Goal: Transaction & Acquisition: Book appointment/travel/reservation

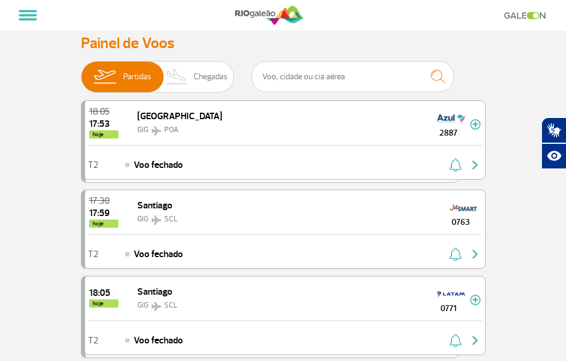
click at [253, 11] on img at bounding box center [269, 15] width 69 height 22
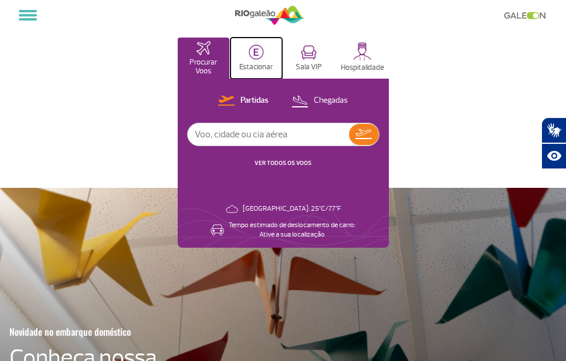
click at [258, 60] on button "Estacionar" at bounding box center [257, 58] width 52 height 41
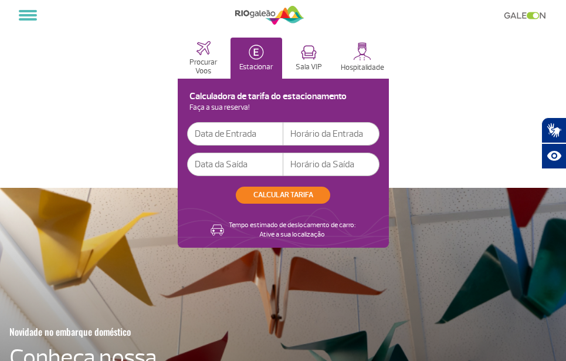
click at [275, 134] on input "text" at bounding box center [235, 133] width 96 height 23
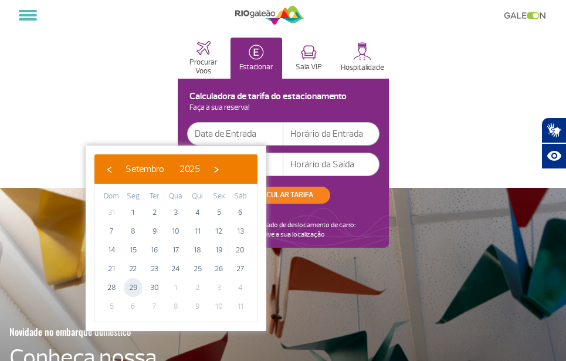
click at [130, 286] on span "29" at bounding box center [133, 287] width 19 height 19
type input "[DATE]"
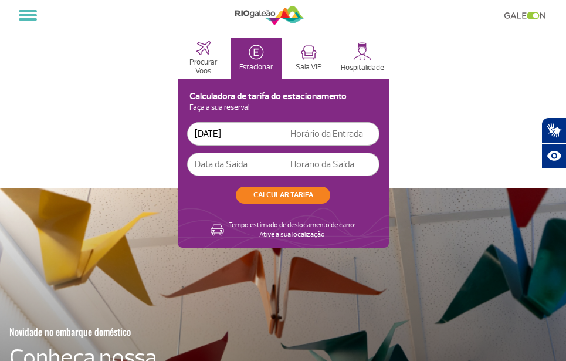
click at [365, 134] on input "text" at bounding box center [332, 133] width 96 height 23
type input "19:45"
click at [261, 166] on input "text" at bounding box center [235, 164] width 96 height 23
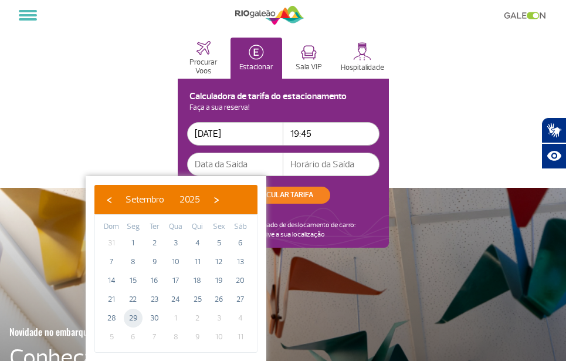
click at [131, 317] on span "29" at bounding box center [133, 318] width 19 height 19
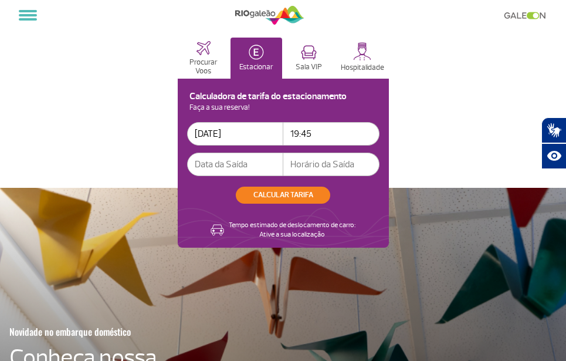
type input "[DATE]"
click at [365, 167] on input "text" at bounding box center [332, 164] width 96 height 23
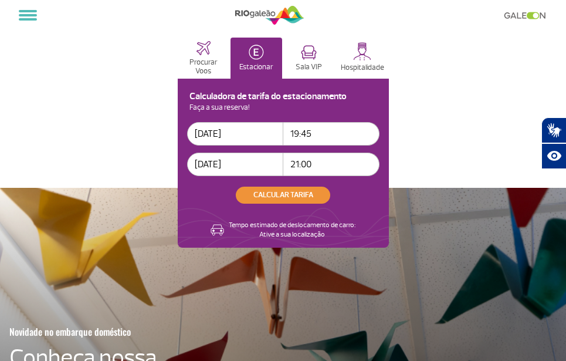
type input "21:00"
click at [294, 191] on button "CALCULAR TARIFA" at bounding box center [283, 195] width 95 height 17
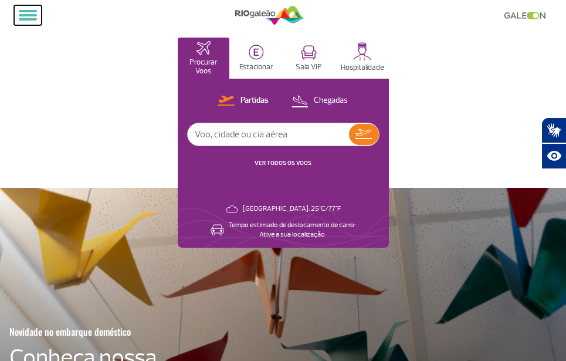
click at [28, 11] on span at bounding box center [28, 11] width 18 height 2
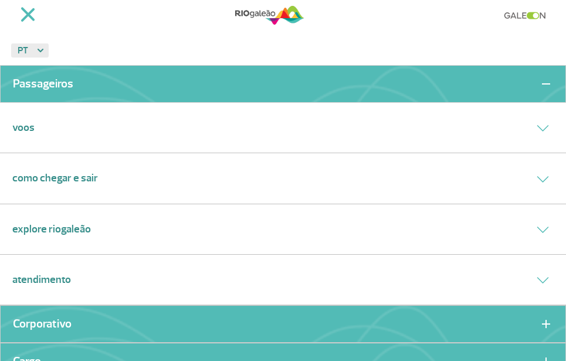
click at [88, 228] on link "Explore RIOgaleão" at bounding box center [51, 229] width 79 height 16
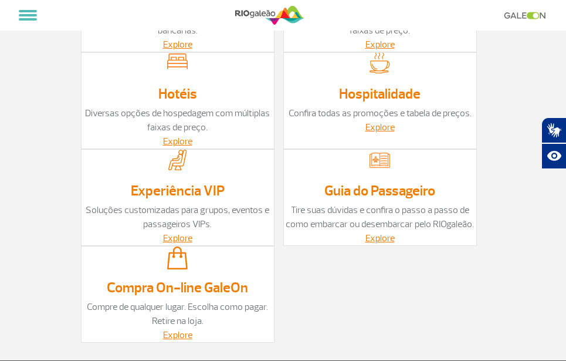
scroll to position [235, 0]
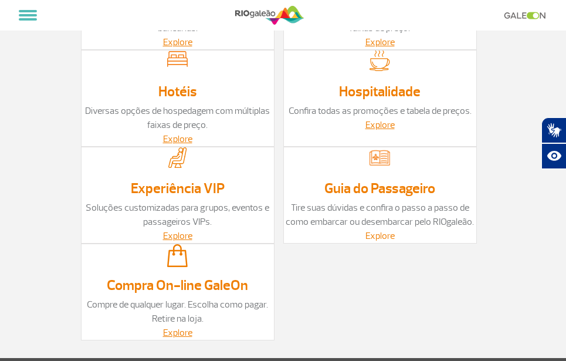
click at [379, 234] on link "Explore" at bounding box center [380, 236] width 29 height 12
